Goal: Task Accomplishment & Management: Manage account settings

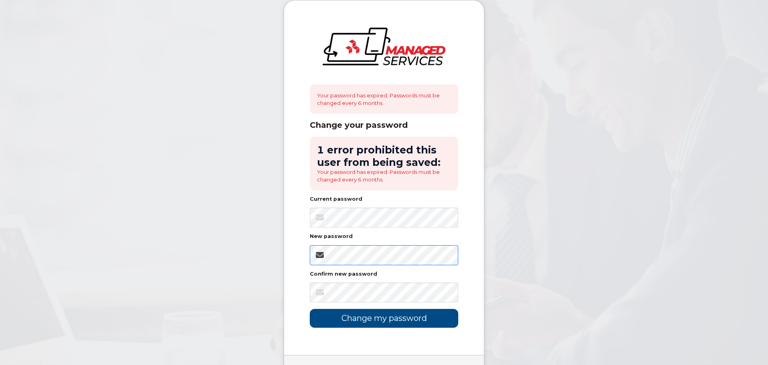
click at [289, 255] on div "Your password has expired. Passwords must be changed every 6 months. Change you…" at bounding box center [384, 177] width 200 height 355
click at [375, 318] on input "Change my password" at bounding box center [384, 318] width 148 height 19
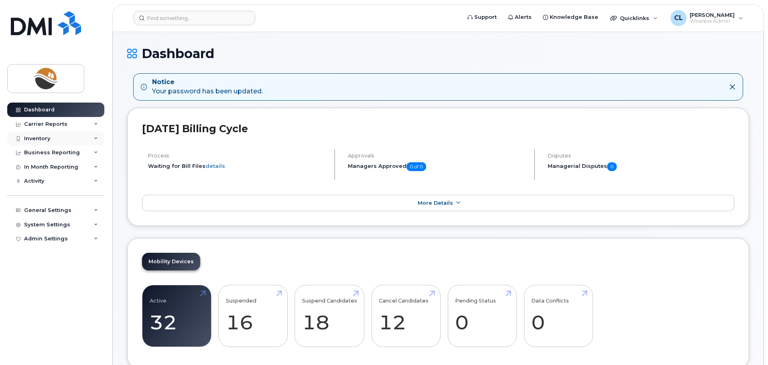
click at [46, 140] on div "Inventory" at bounding box center [37, 139] width 26 height 6
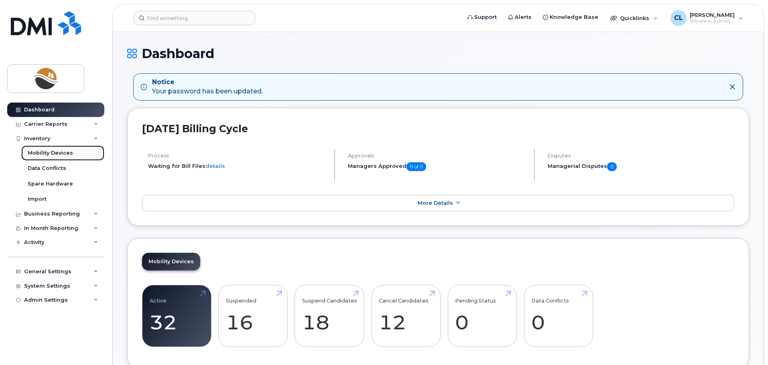
click at [46, 149] on link "Mobility Devices" at bounding box center [62, 153] width 83 height 15
click at [49, 153] on div "Mobility Devices" at bounding box center [50, 153] width 45 height 7
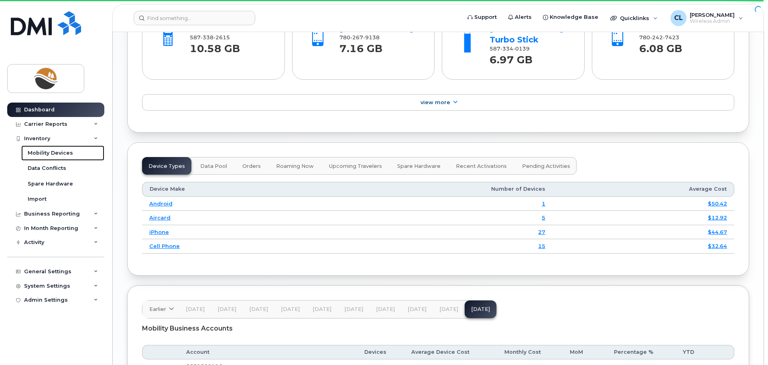
scroll to position [986, 0]
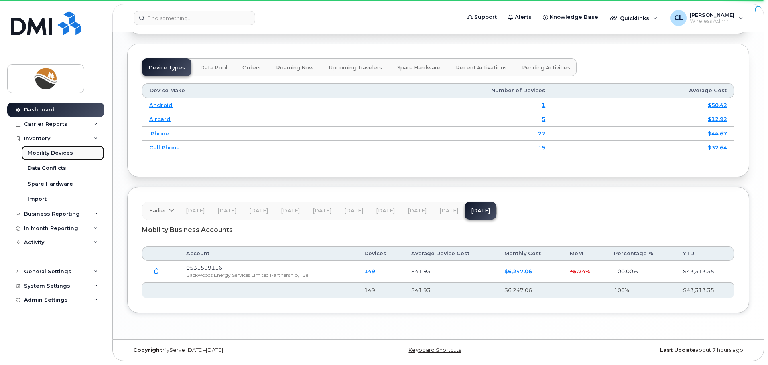
click at [39, 156] on div "Mobility Devices" at bounding box center [50, 153] width 45 height 7
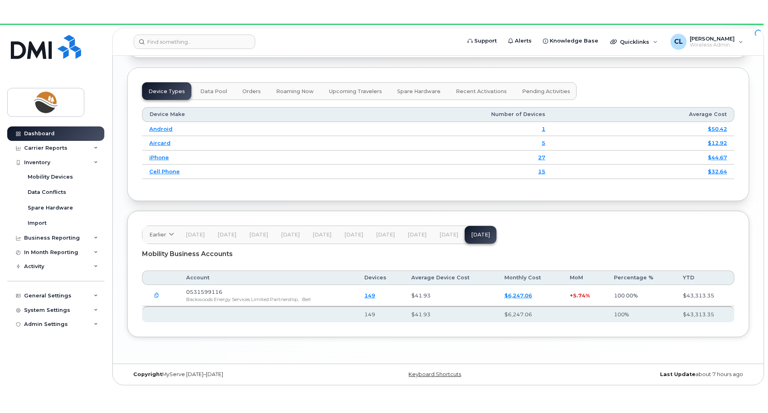
scroll to position [939, 0]
